Goal: Task Accomplishment & Management: Manage account settings

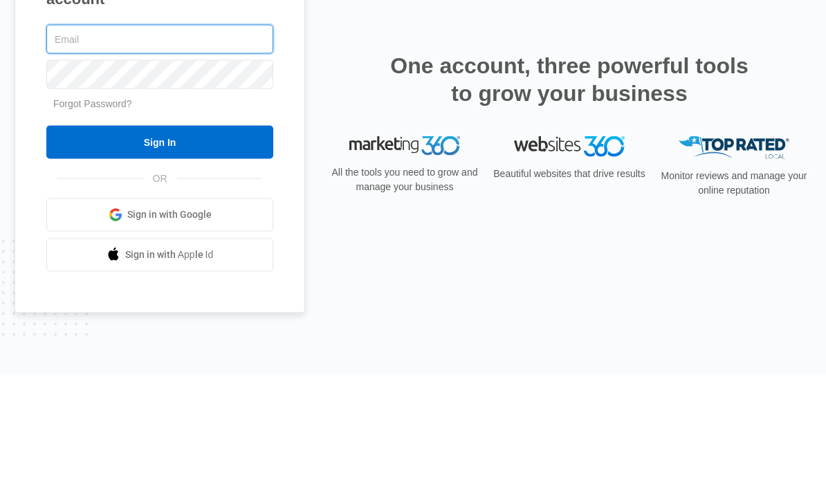
type input "[EMAIL_ADDRESS][DOMAIN_NAME]"
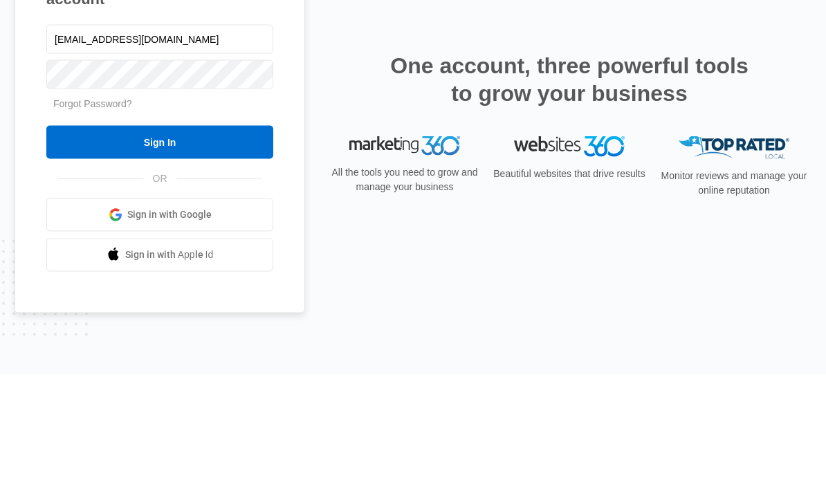
scroll to position [55, 0]
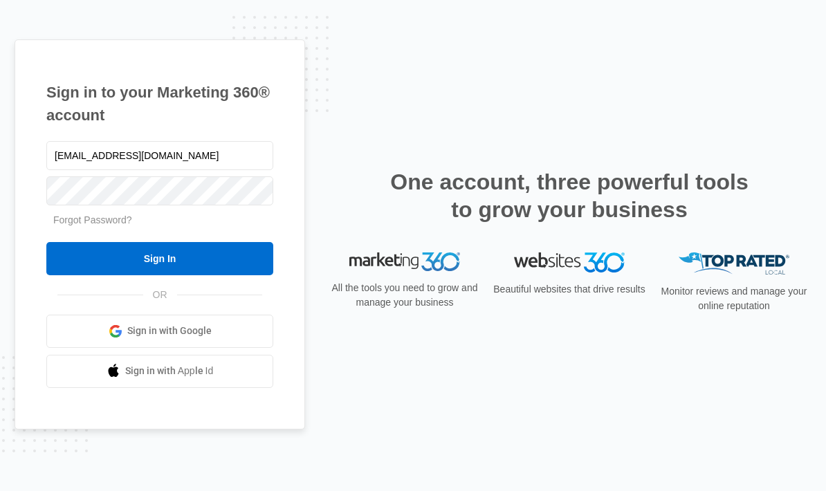
click at [222, 242] on input "Sign In" at bounding box center [159, 258] width 227 height 33
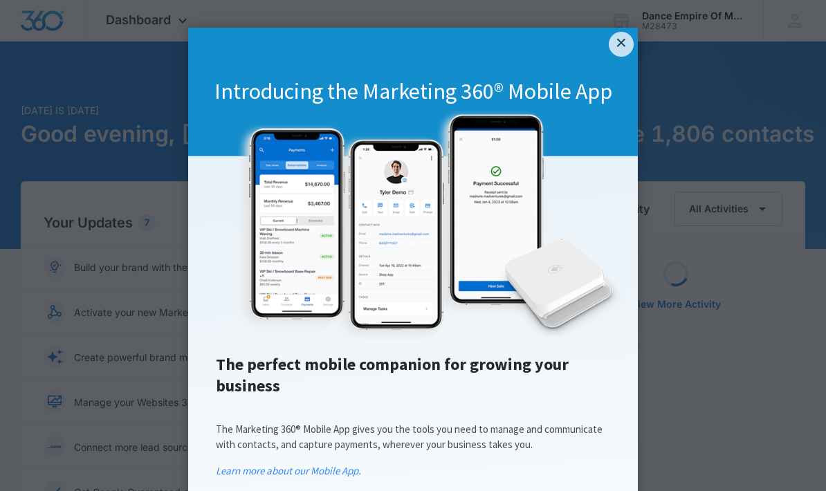
click at [619, 54] on link "×" at bounding box center [621, 44] width 25 height 25
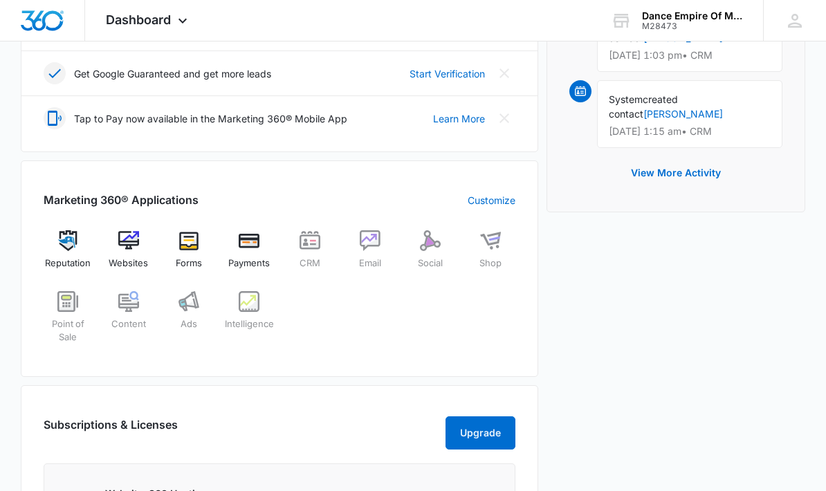
scroll to position [398, 0]
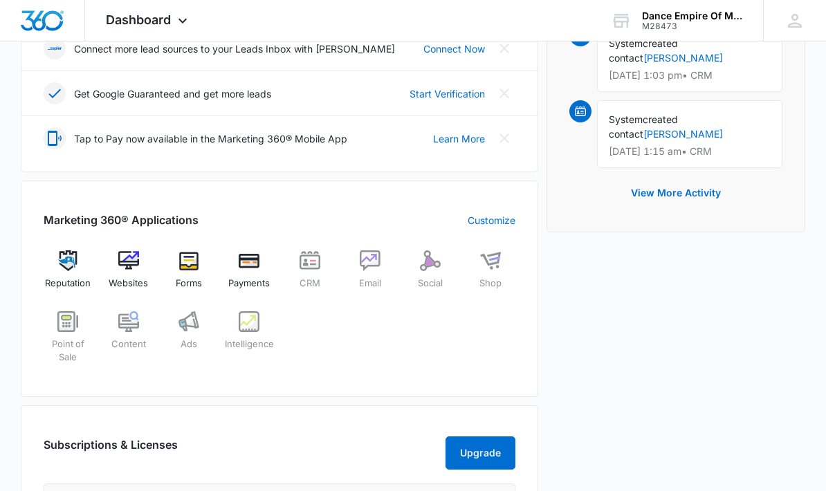
click at [64, 330] on img at bounding box center [67, 321] width 21 height 21
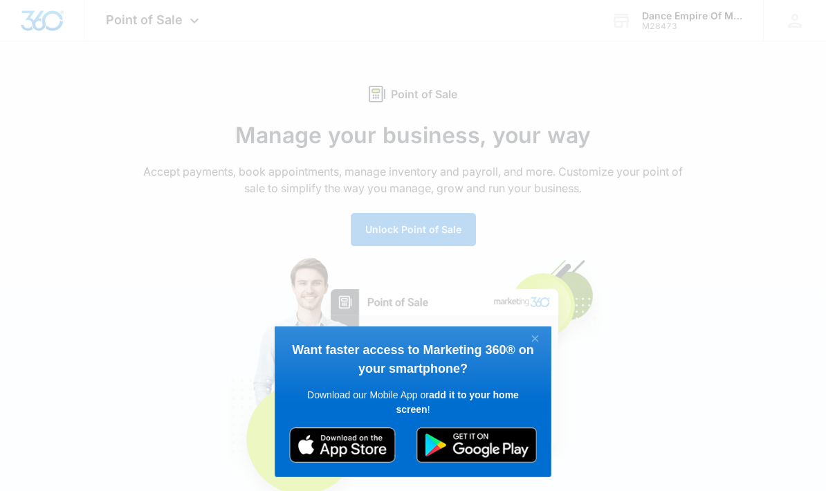
click at [533, 336] on link "×" at bounding box center [535, 340] width 24 height 18
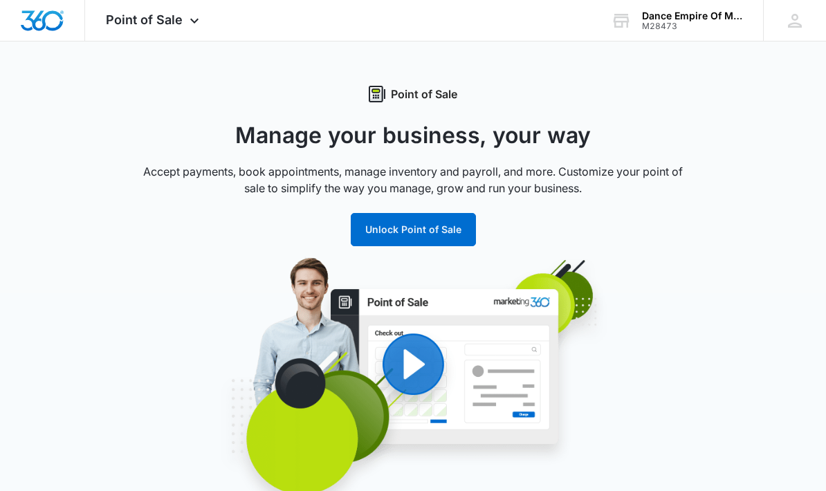
click at [382, 223] on button "Unlock Point of Sale" at bounding box center [413, 229] width 125 height 33
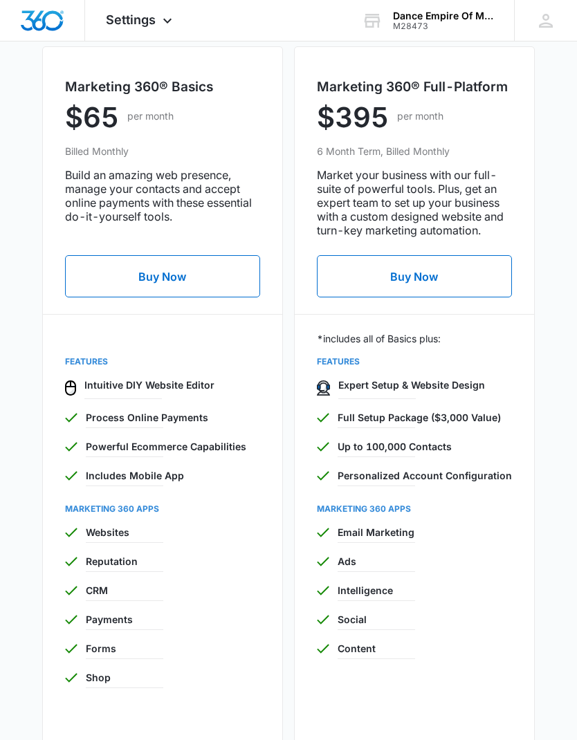
scroll to position [1185, 0]
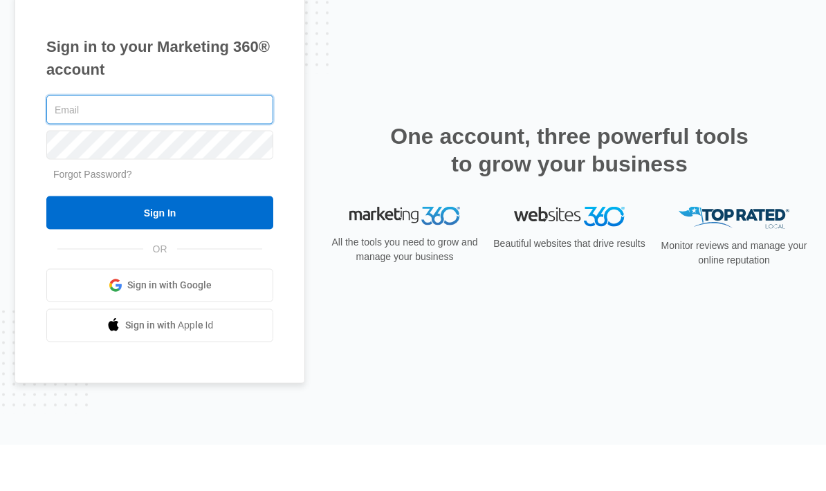
type input "[EMAIL_ADDRESS][DOMAIN_NAME]"
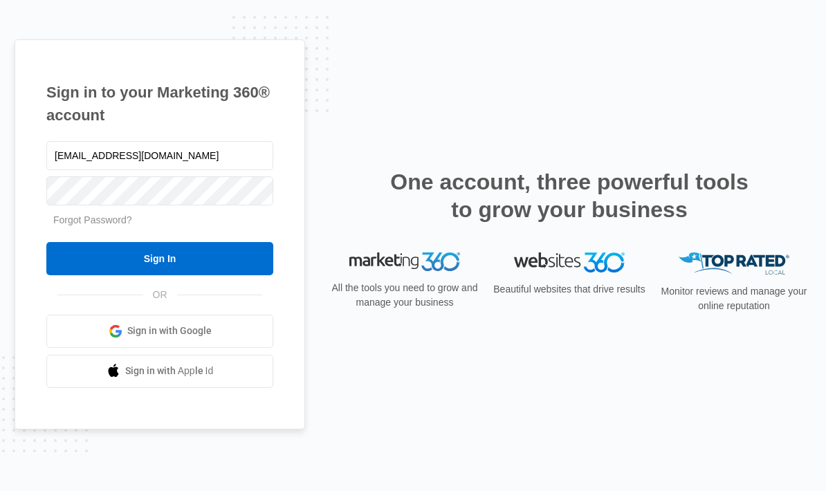
click at [137, 242] on input "Sign In" at bounding box center [159, 258] width 227 height 33
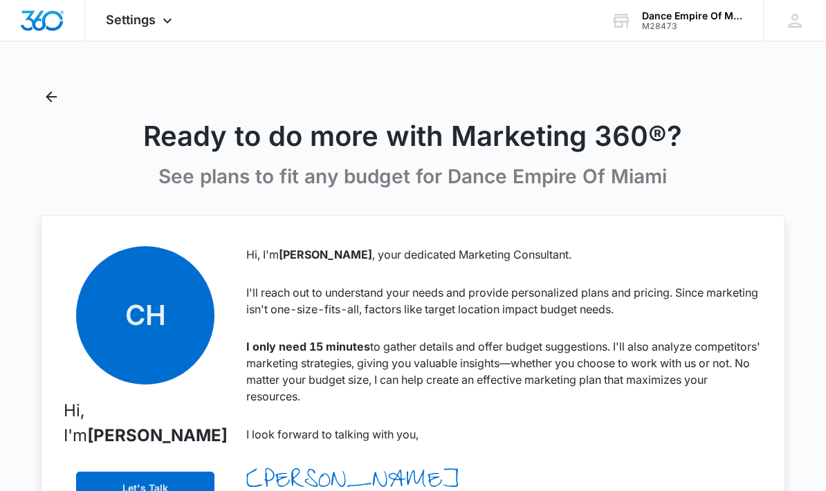
click at [61, 100] on button "Back" at bounding box center [51, 97] width 22 height 22
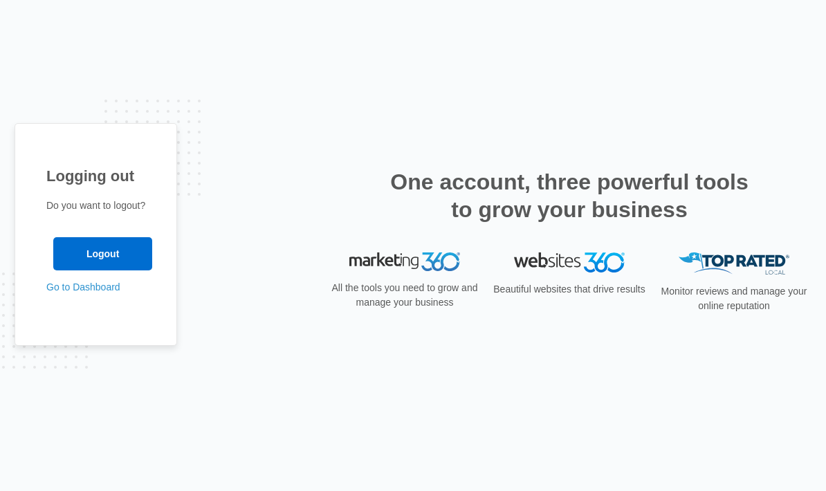
click at [73, 293] on link "Go to Dashboard" at bounding box center [83, 286] width 74 height 11
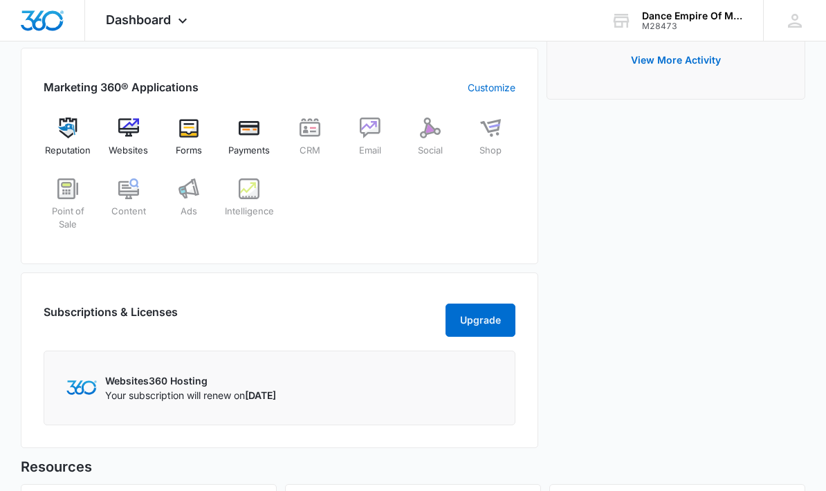
scroll to position [530, 0]
